Goal: Information Seeking & Learning: Check status

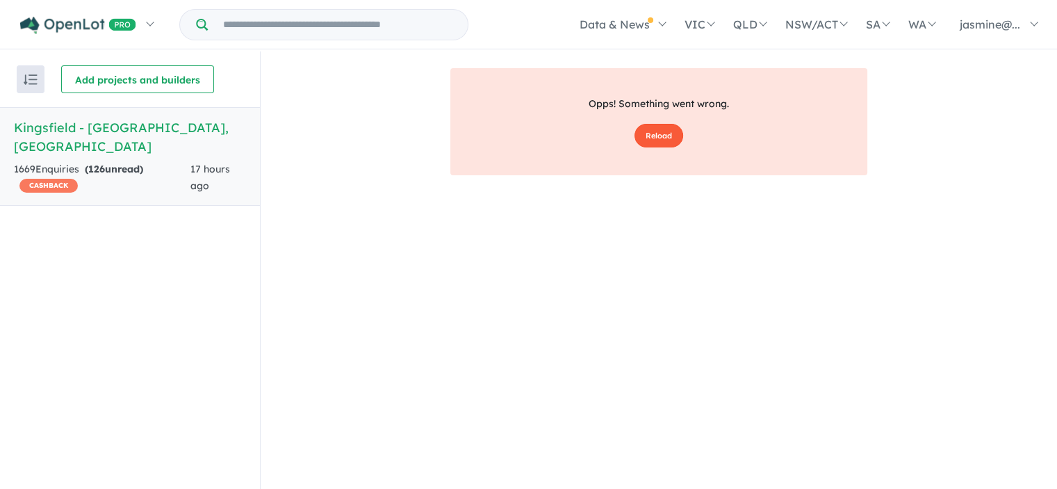
click at [673, 129] on button "Reload" at bounding box center [658, 136] width 49 height 24
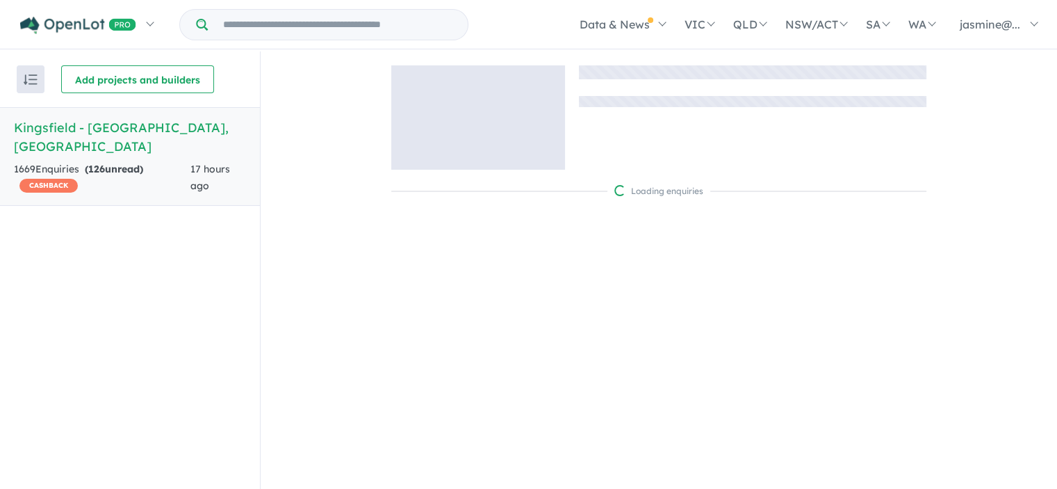
click at [666, 133] on div at bounding box center [752, 117] width 347 height 104
click at [131, 139] on link "Kingsfield - [GEOGRAPHIC_DATA] , [GEOGRAPHIC_DATA] 1669 Enquir ies ( 126 unread…" at bounding box center [130, 156] width 260 height 99
click at [135, 137] on link "Kingsfield - [GEOGRAPHIC_DATA] , [GEOGRAPHIC_DATA] 1669 Enquir ies ( 126 unread…" at bounding box center [130, 156] width 260 height 99
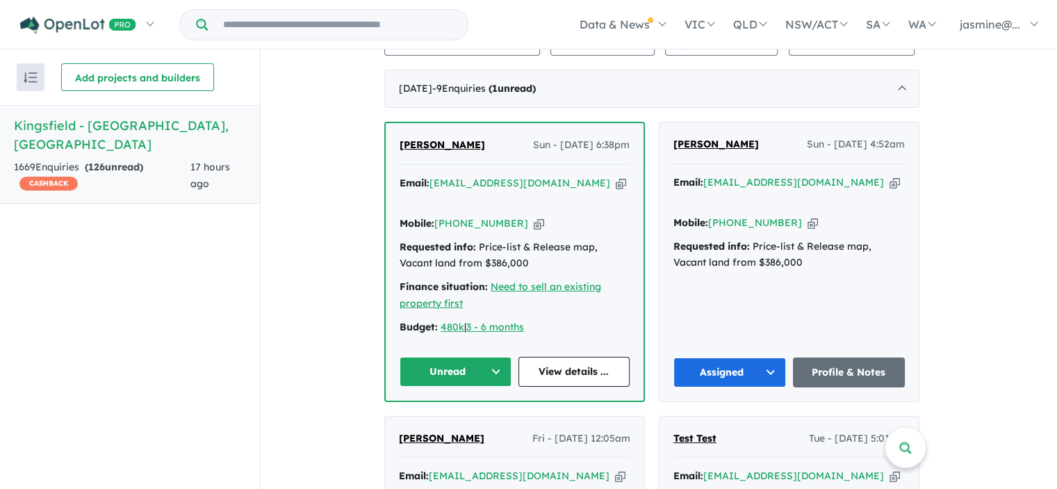
scroll to position [582, 0]
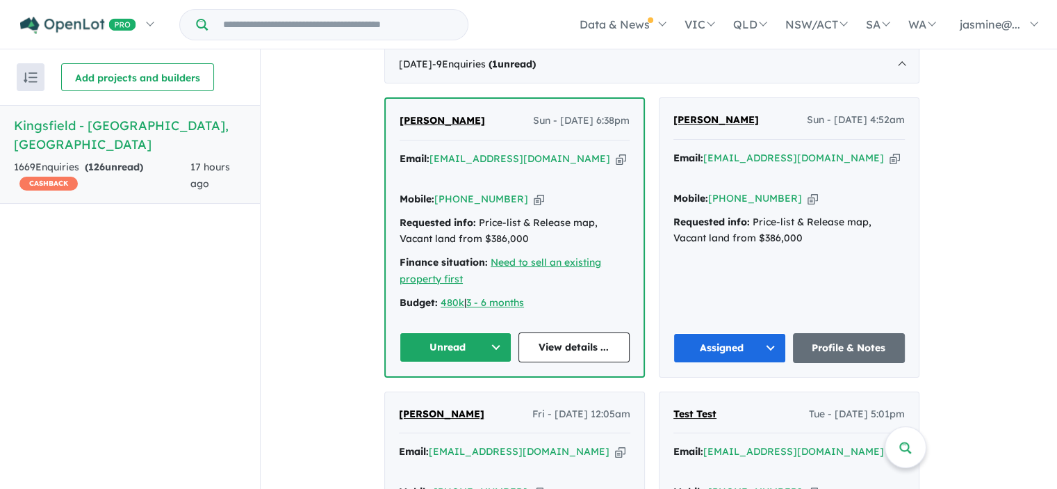
click at [534, 192] on icon "button" at bounding box center [539, 199] width 10 height 15
click at [467, 332] on button "Unread" at bounding box center [456, 347] width 112 height 30
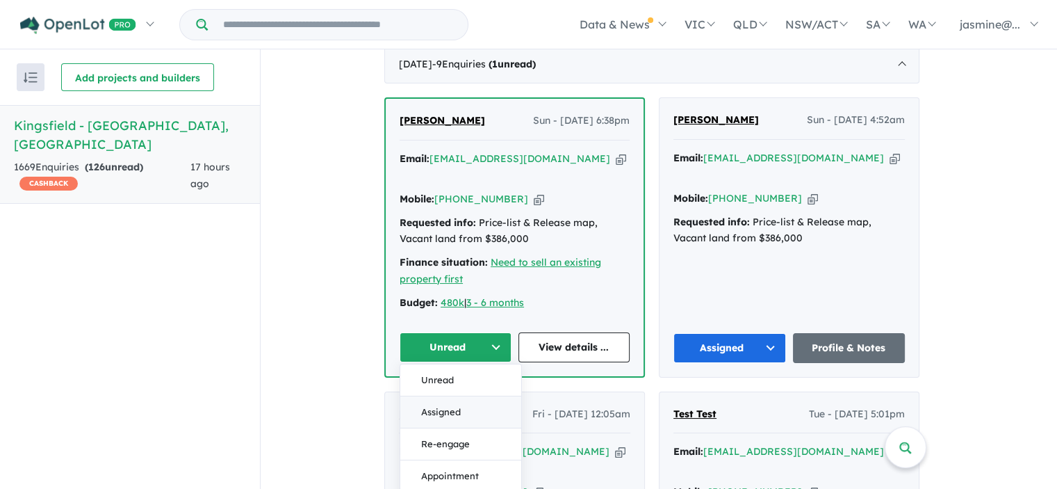
click at [452, 395] on button "Assigned" at bounding box center [460, 411] width 121 height 32
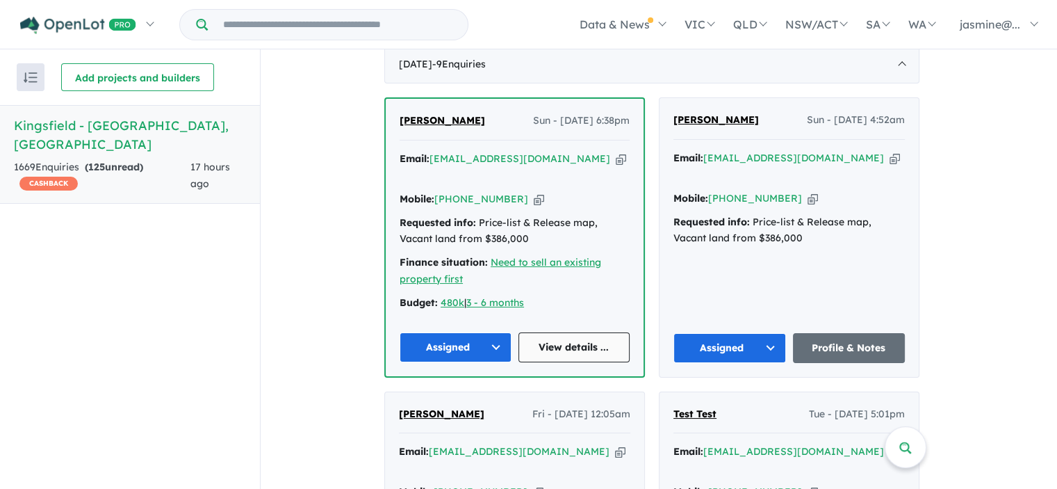
click at [565, 332] on link "View details ..." at bounding box center [574, 347] width 112 height 30
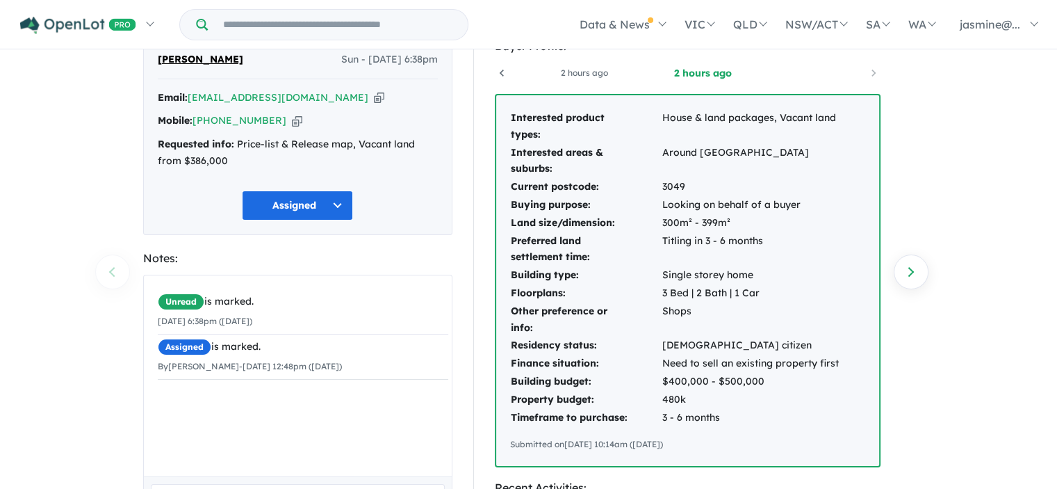
scroll to position [2, 0]
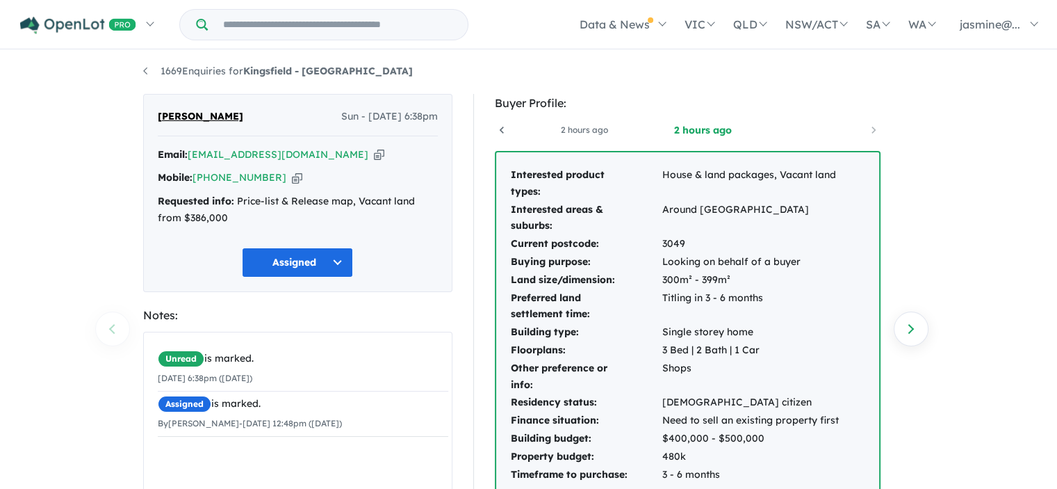
click at [79, 211] on div "1669 Enquiries for Kingsfield - Sunbury Previous enquiry Next enquiry [PERSON_N…" at bounding box center [528, 268] width 1057 height 439
click at [63, 105] on div "1669 Enquiries for Kingsfield - Sunbury Previous enquiry Next enquiry [PERSON_N…" at bounding box center [528, 268] width 1057 height 439
